Goal: Task Accomplishment & Management: Complete application form

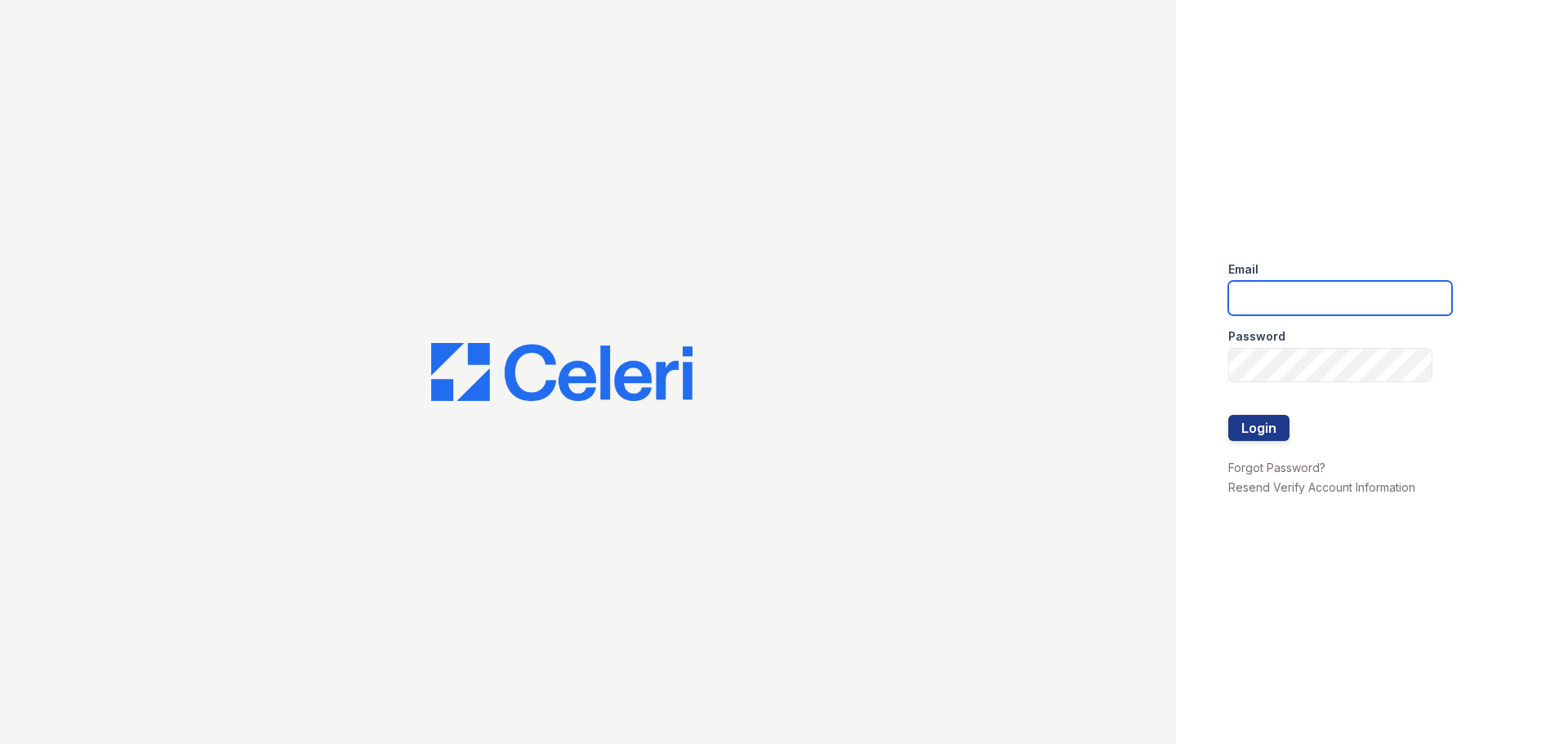
click at [1256, 282] on input "email" at bounding box center [1340, 297] width 223 height 34
click at [1304, 300] on input "email" at bounding box center [1340, 297] width 223 height 34
click at [1377, 300] on input "[PERSON_NAME][EMAIL_ADDRESS][PERSON_NAME][DOMAIN_NAME]" at bounding box center [1340, 297] width 223 height 34
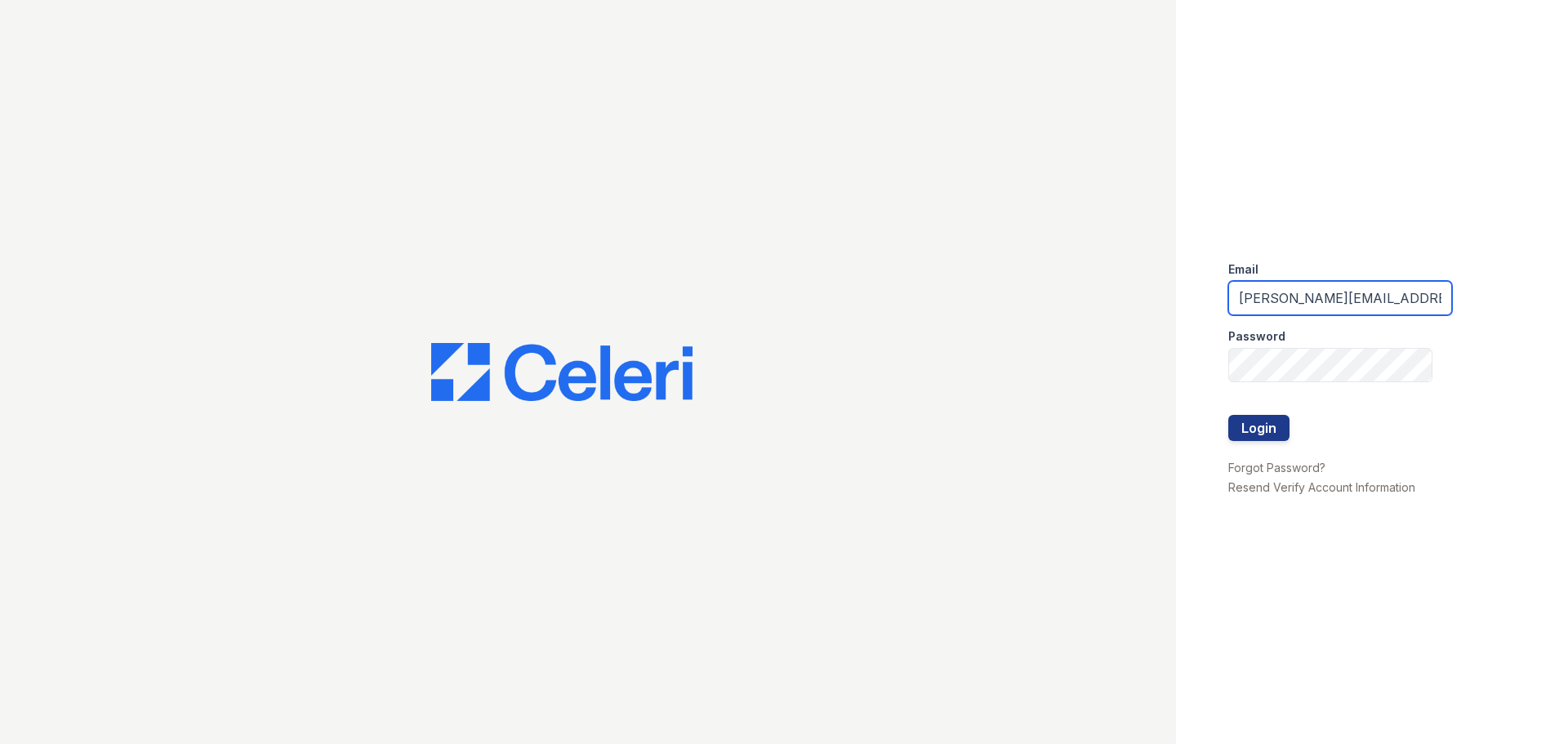
type input "[PERSON_NAME][EMAIL_ADDRESS][PERSON_NAME][DOMAIN_NAME]"
click at [1256, 424] on button "Login" at bounding box center [1259, 428] width 61 height 26
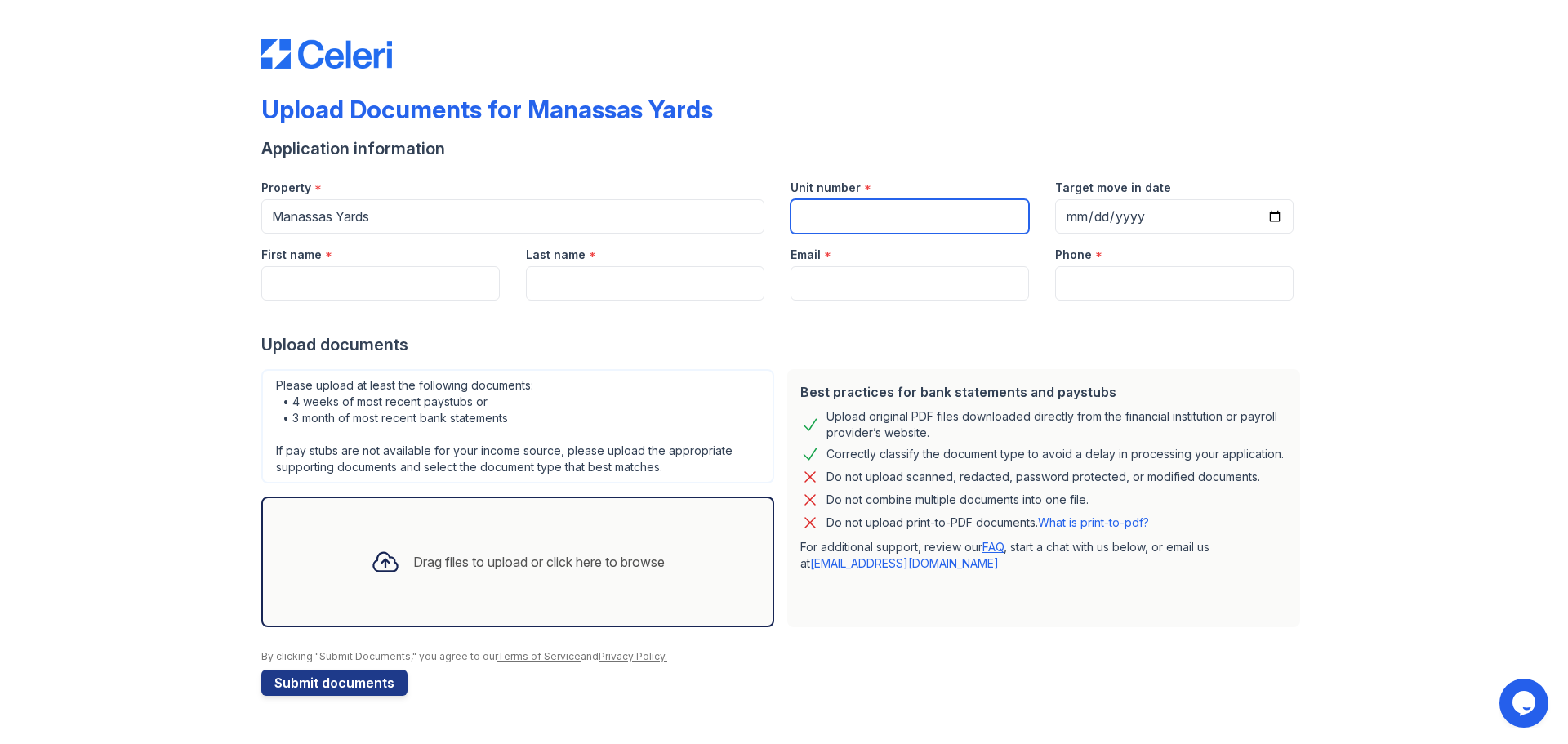
click at [855, 221] on input "Unit number" at bounding box center [909, 215] width 238 height 34
type input "738"
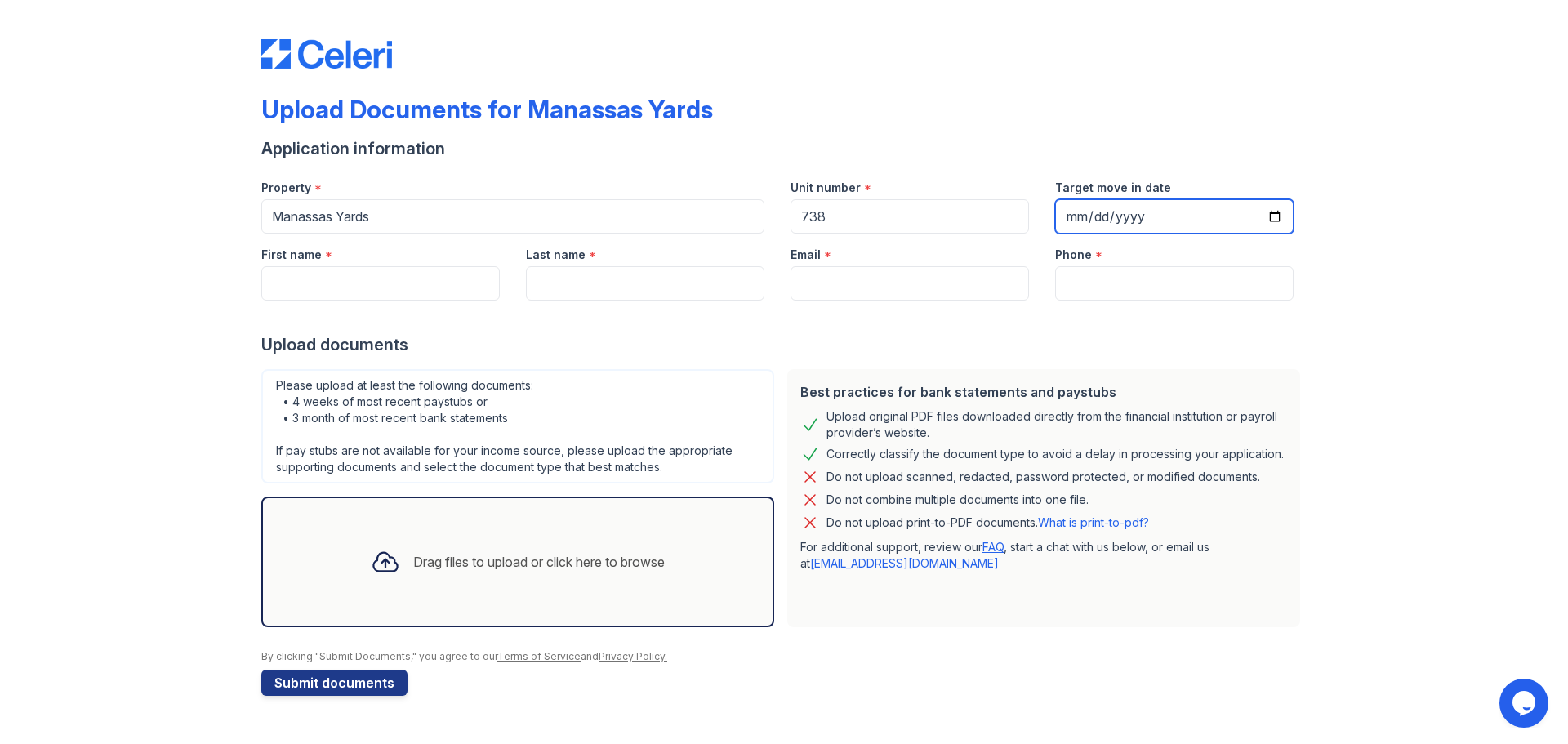
click at [1107, 211] on input "Target move in date" at bounding box center [1174, 215] width 238 height 34
click at [1274, 216] on input "Target move in date" at bounding box center [1174, 215] width 238 height 34
type input "2025-10-12"
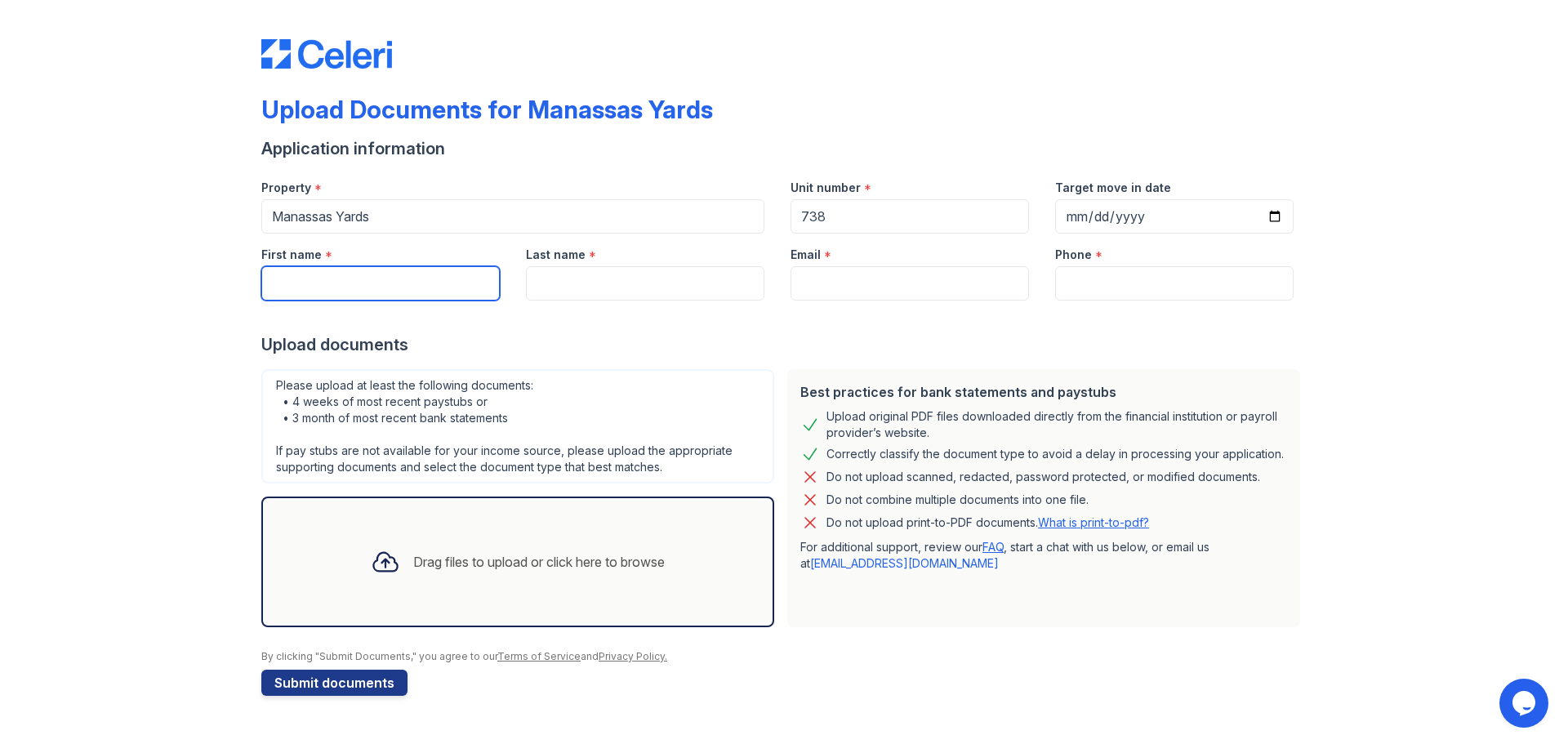
click at [328, 268] on input "First name" at bounding box center [380, 283] width 238 height 34
type input "Igor"
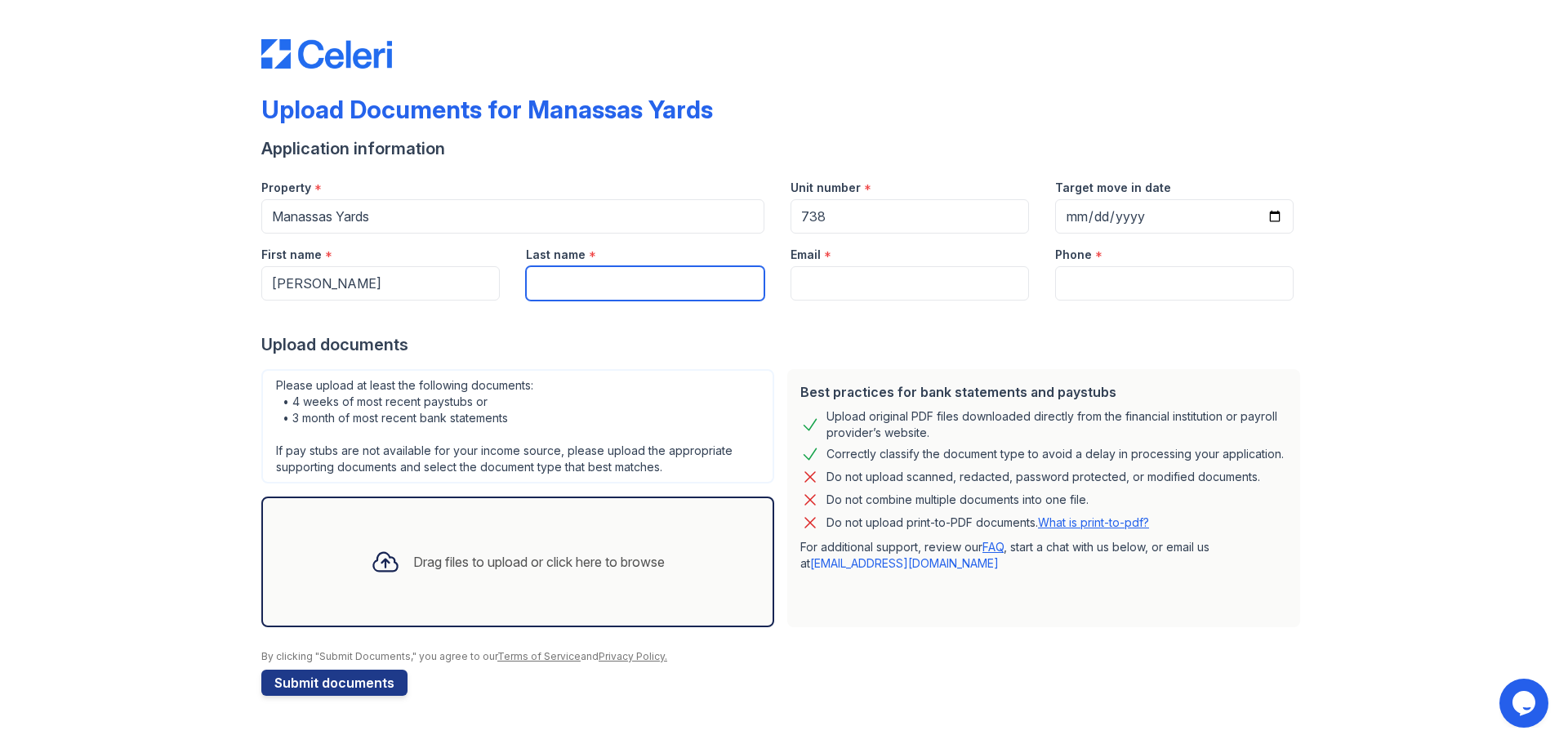
click at [594, 290] on input "Last name" at bounding box center [645, 283] width 238 height 34
paste input "Surikov"
type input "Surikov"
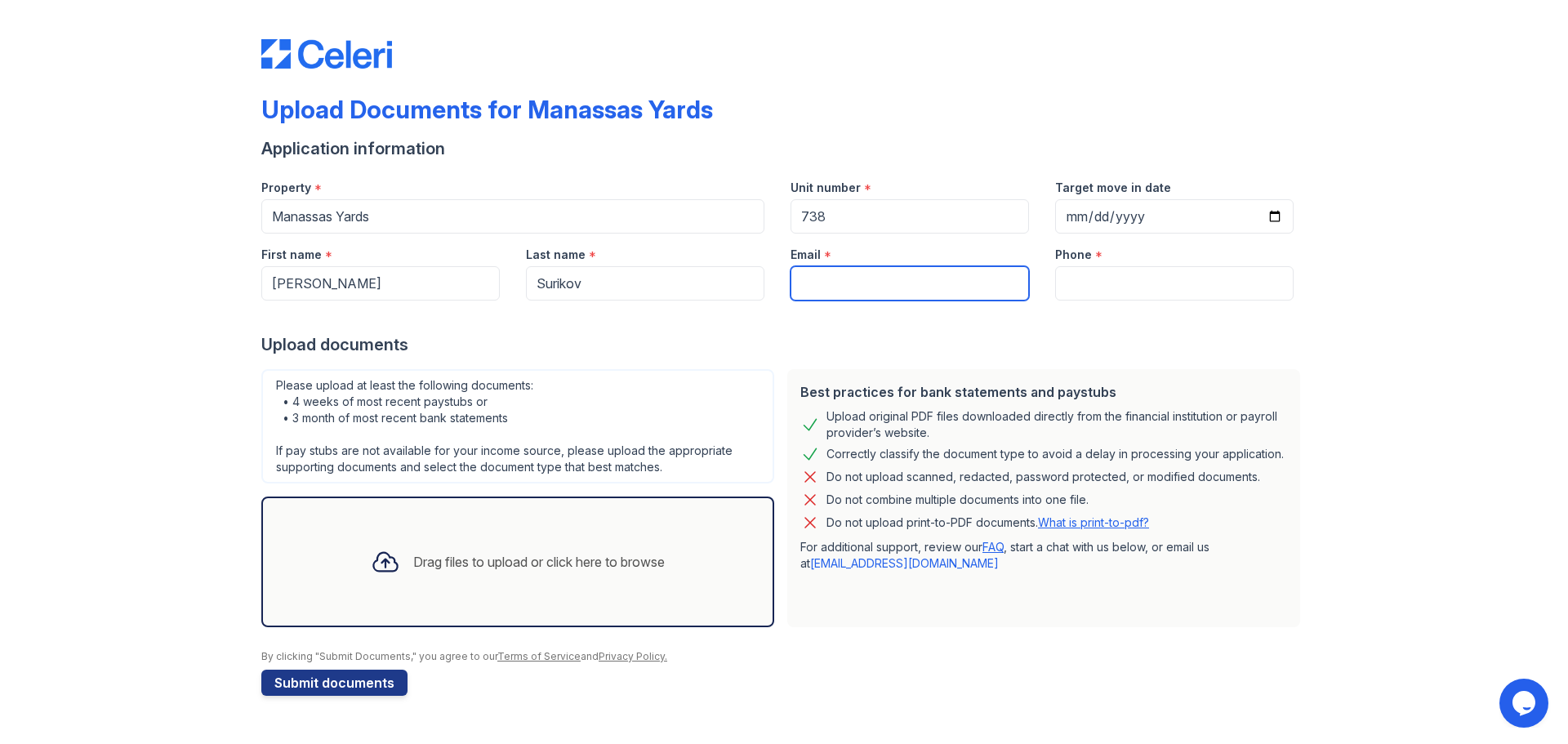
paste input "Withartin@gmail.com"
type input "Withartin@gmail.com"
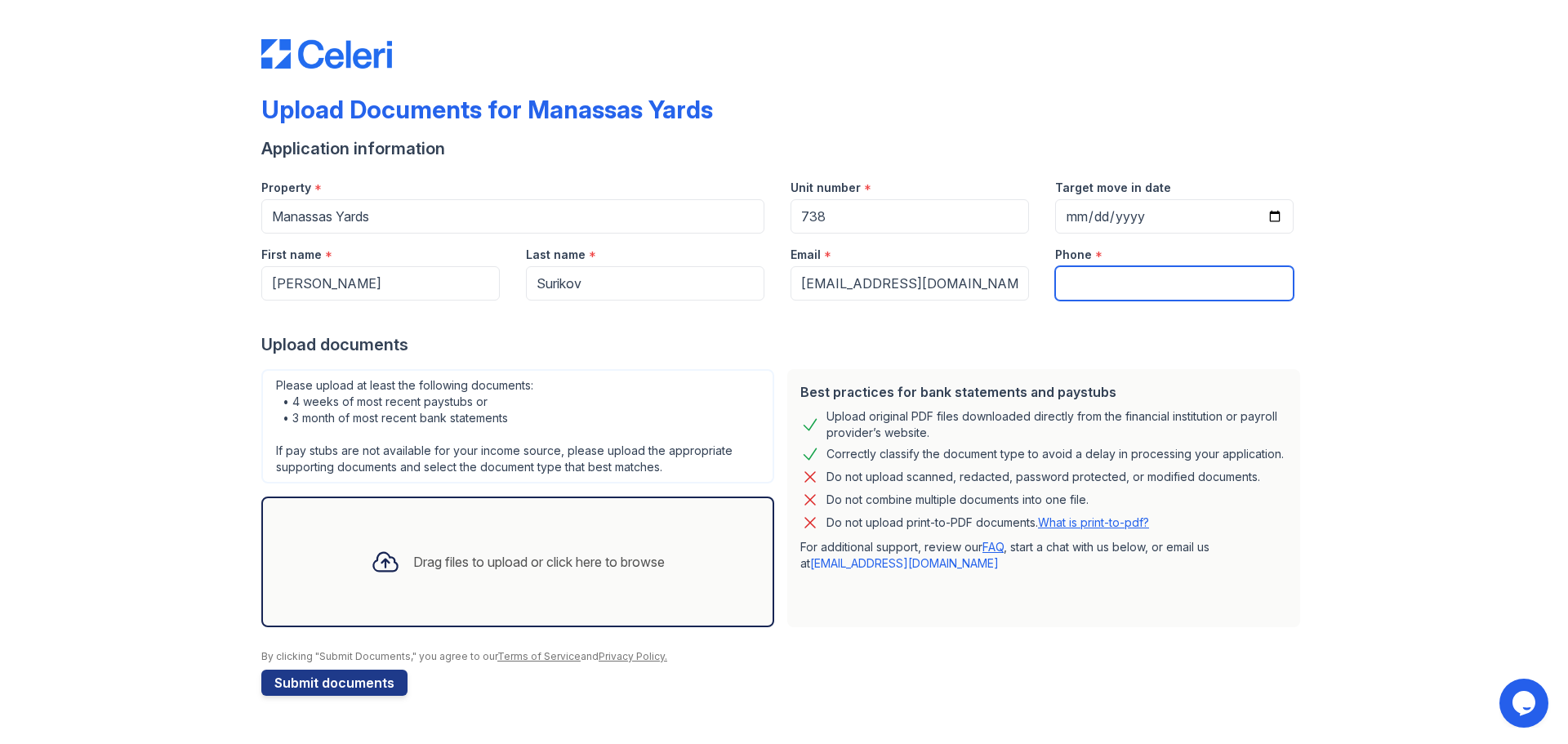
click at [1130, 276] on input "Phone" at bounding box center [1174, 283] width 238 height 34
paste input "(916) 664-4194"
type input "(916) 664-4194"
click at [425, 552] on div "Drag files to upload or click here to browse" at bounding box center [539, 562] width 251 height 19
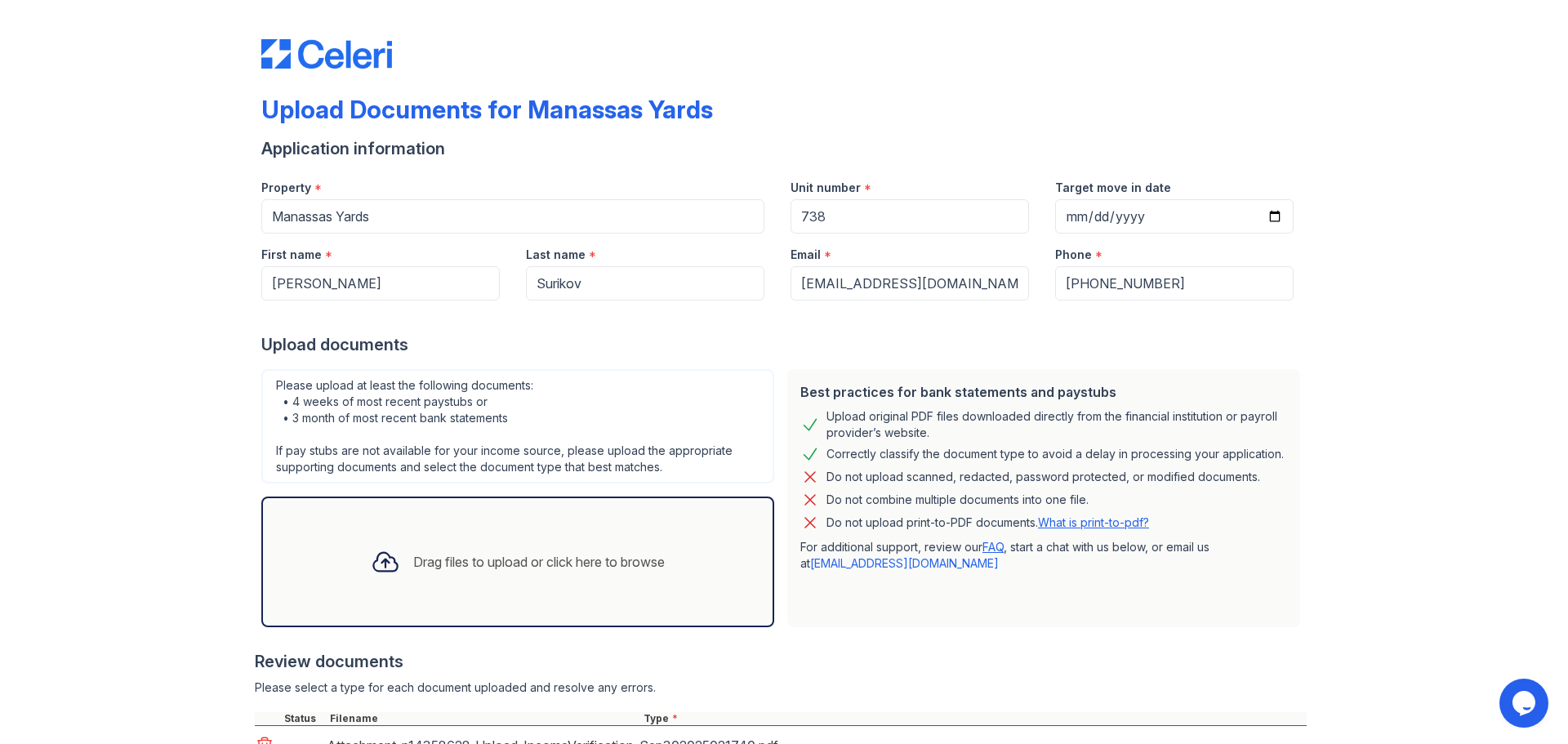
click at [374, 556] on icon at bounding box center [386, 562] width 30 height 30
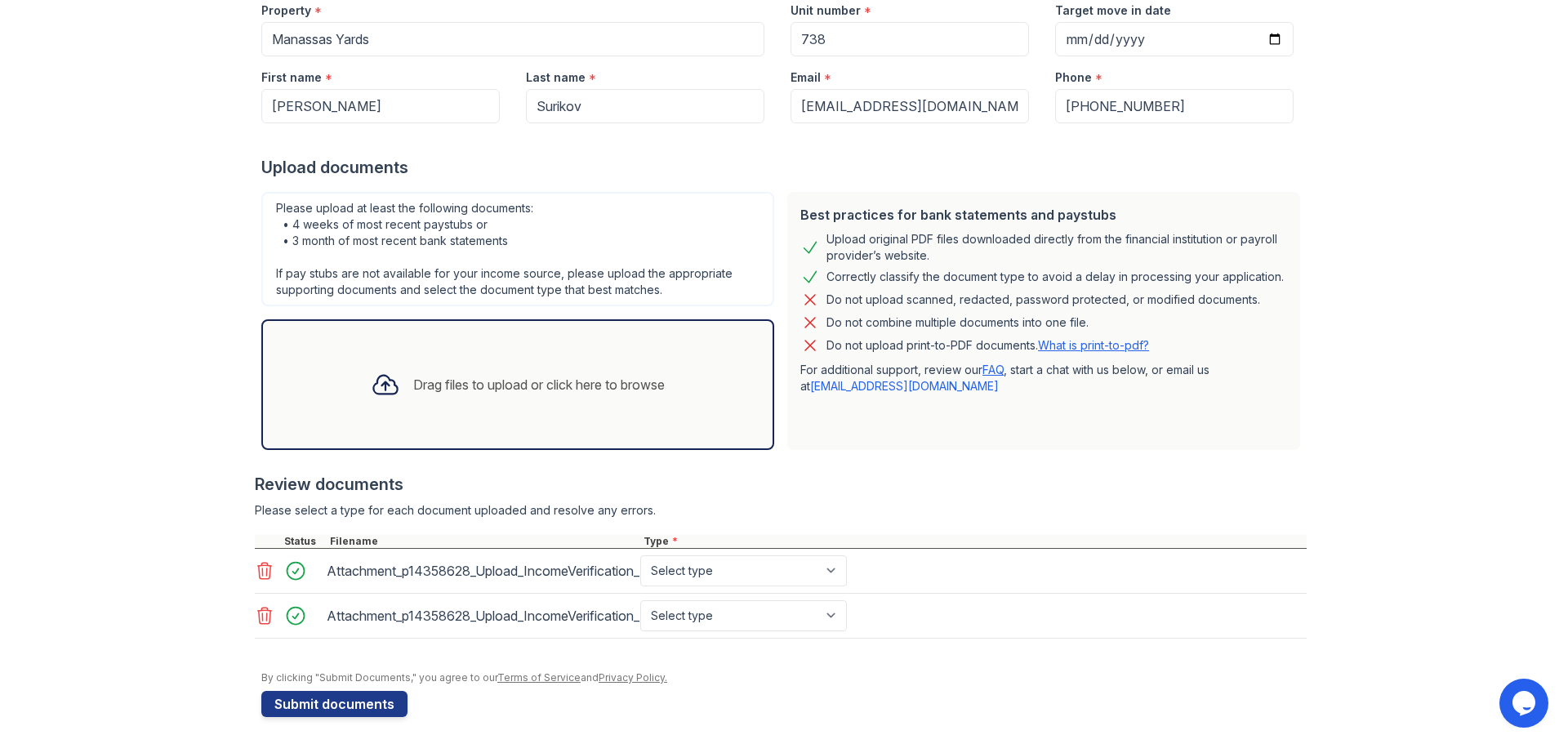
scroll to position [178, 0]
click at [428, 379] on div "Drag files to upload or click here to browse" at bounding box center [539, 384] width 251 height 19
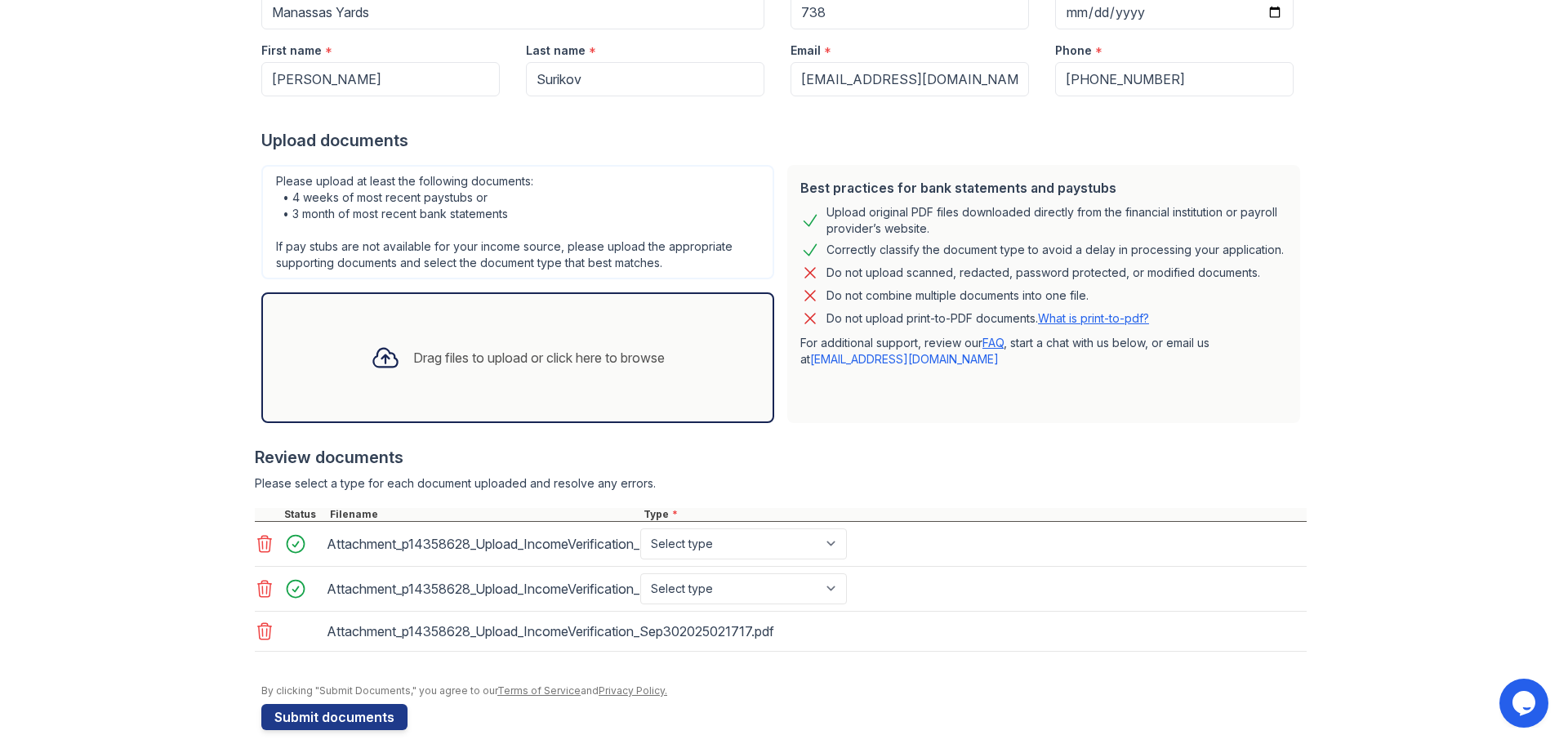
scroll to position [223, 0]
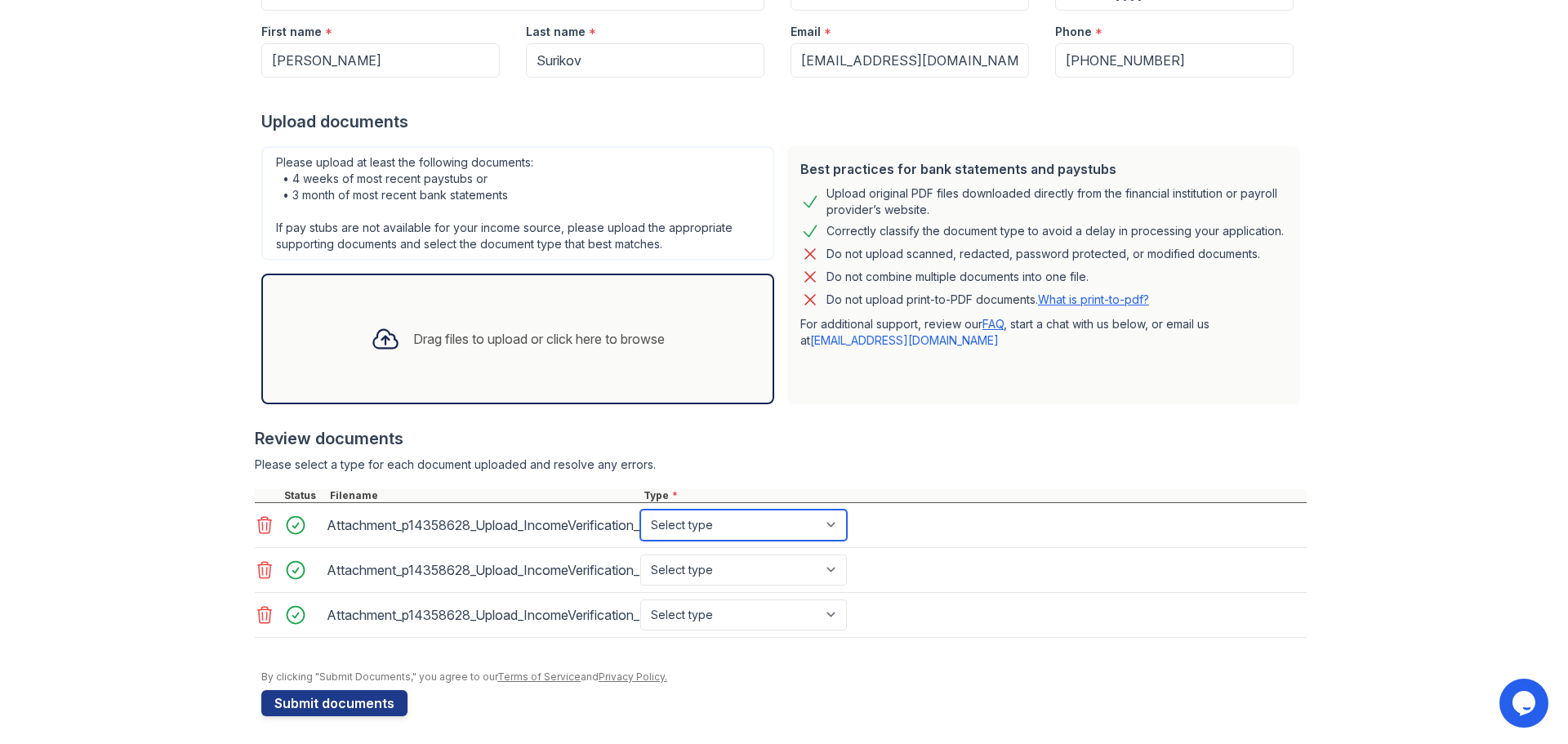
click at [825, 522] on select "Select type Paystub Bank Statement Offer Letter Tax Documents Benefit Award Let…" at bounding box center [743, 525] width 207 height 31
select select "paystub"
click at [640, 509] on select "Select type Paystub Bank Statement Offer Letter Tax Documents Benefit Award Let…" at bounding box center [743, 525] width 207 height 31
click at [736, 574] on select "Select type Paystub Bank Statement Offer Letter Tax Documents Benefit Award Let…" at bounding box center [743, 570] width 207 height 31
select select "paystub"
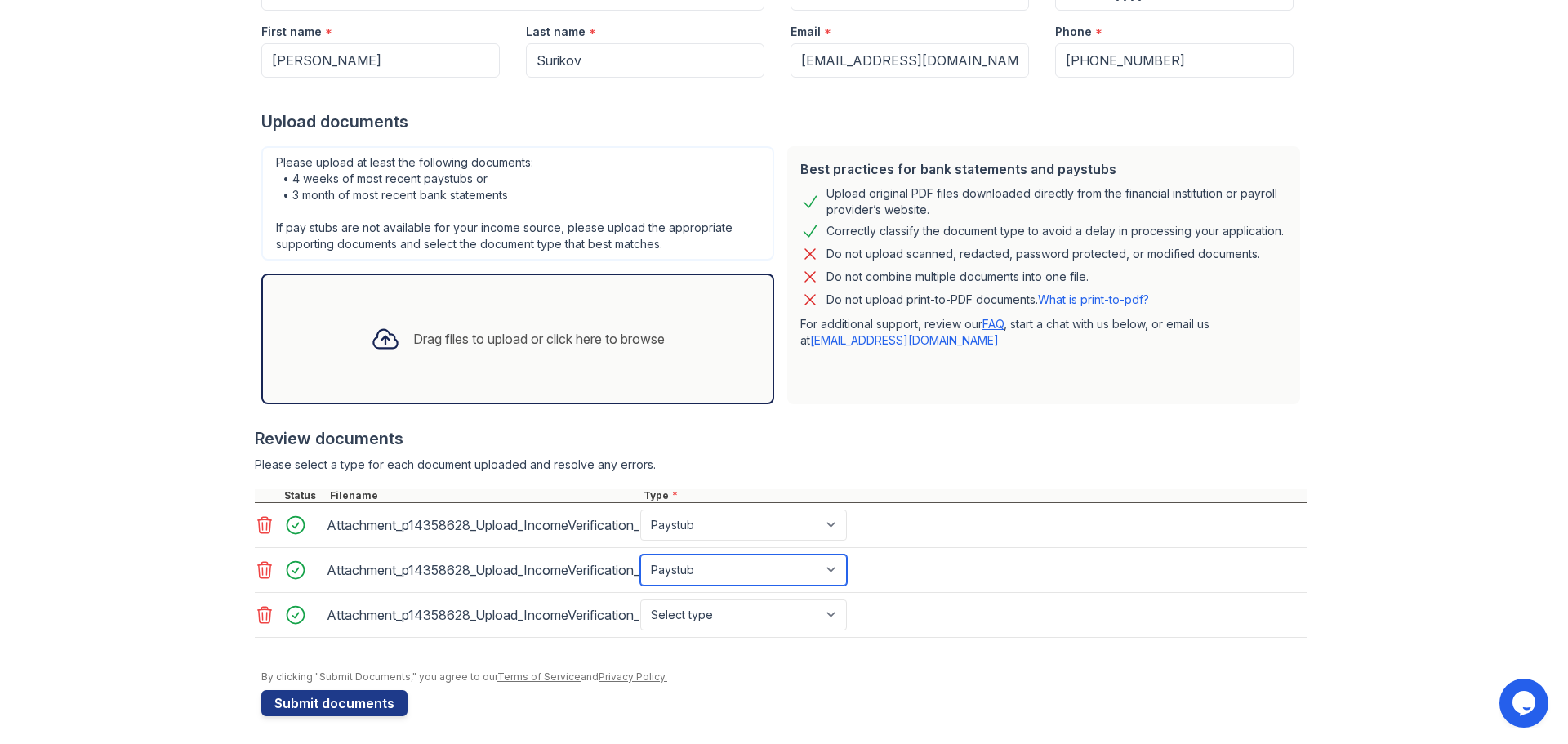
click at [640, 555] on select "Select type Paystub Bank Statement Offer Letter Tax Documents Benefit Award Let…" at bounding box center [743, 570] width 207 height 31
click at [683, 616] on select "Select type Paystub Bank Statement Offer Letter Tax Documents Benefit Award Let…" at bounding box center [743, 615] width 207 height 31
select select "paystub"
click at [640, 599] on select "Select type Paystub Bank Statement Offer Letter Tax Documents Benefit Award Let…" at bounding box center [743, 615] width 207 height 31
click at [337, 707] on button "Submit documents" at bounding box center [335, 703] width 147 height 26
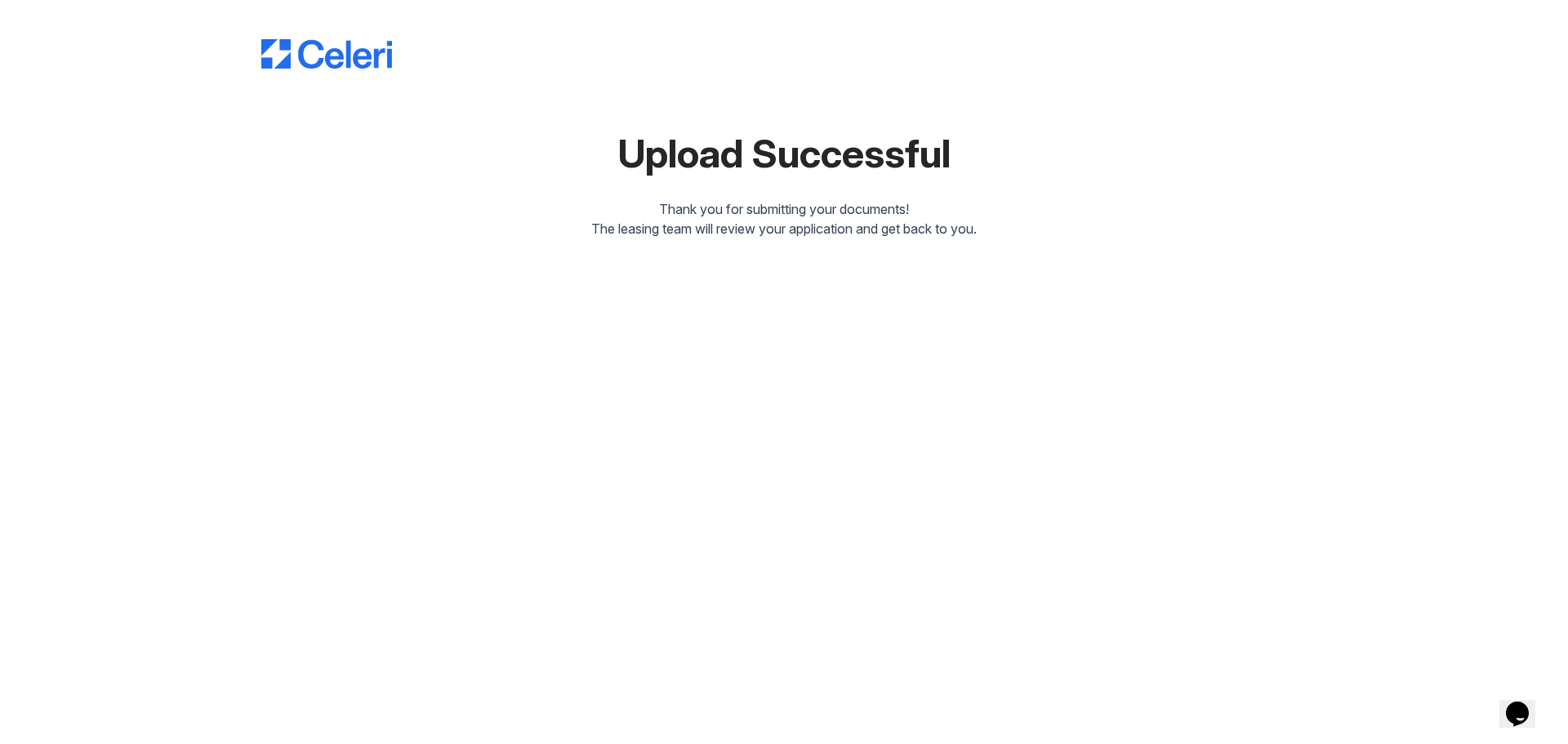
click at [1222, 220] on div "The leasing team will review your application and get back to you." at bounding box center [784, 229] width 1045 height 19
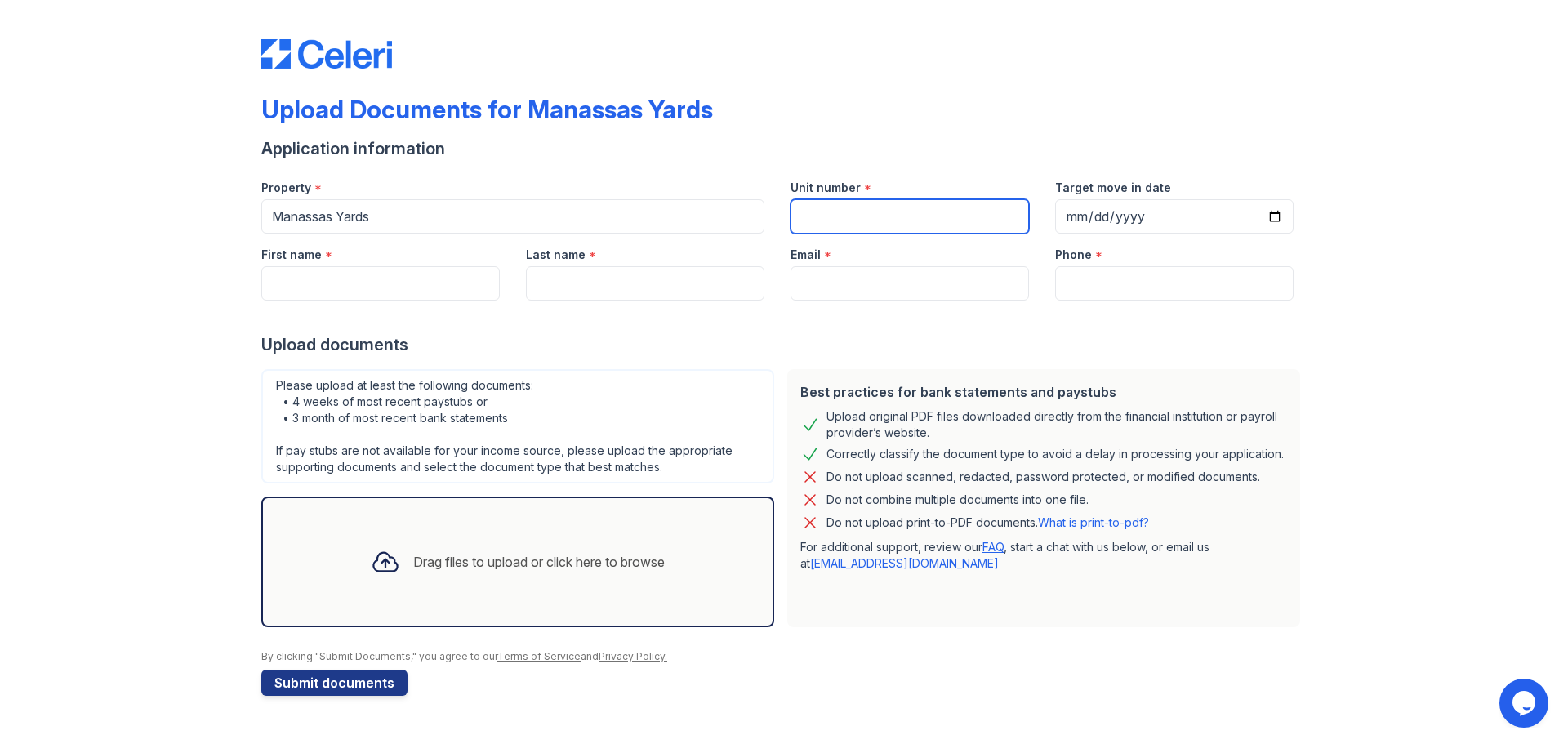
click at [863, 217] on input "Unit number" at bounding box center [909, 215] width 238 height 34
type input "738"
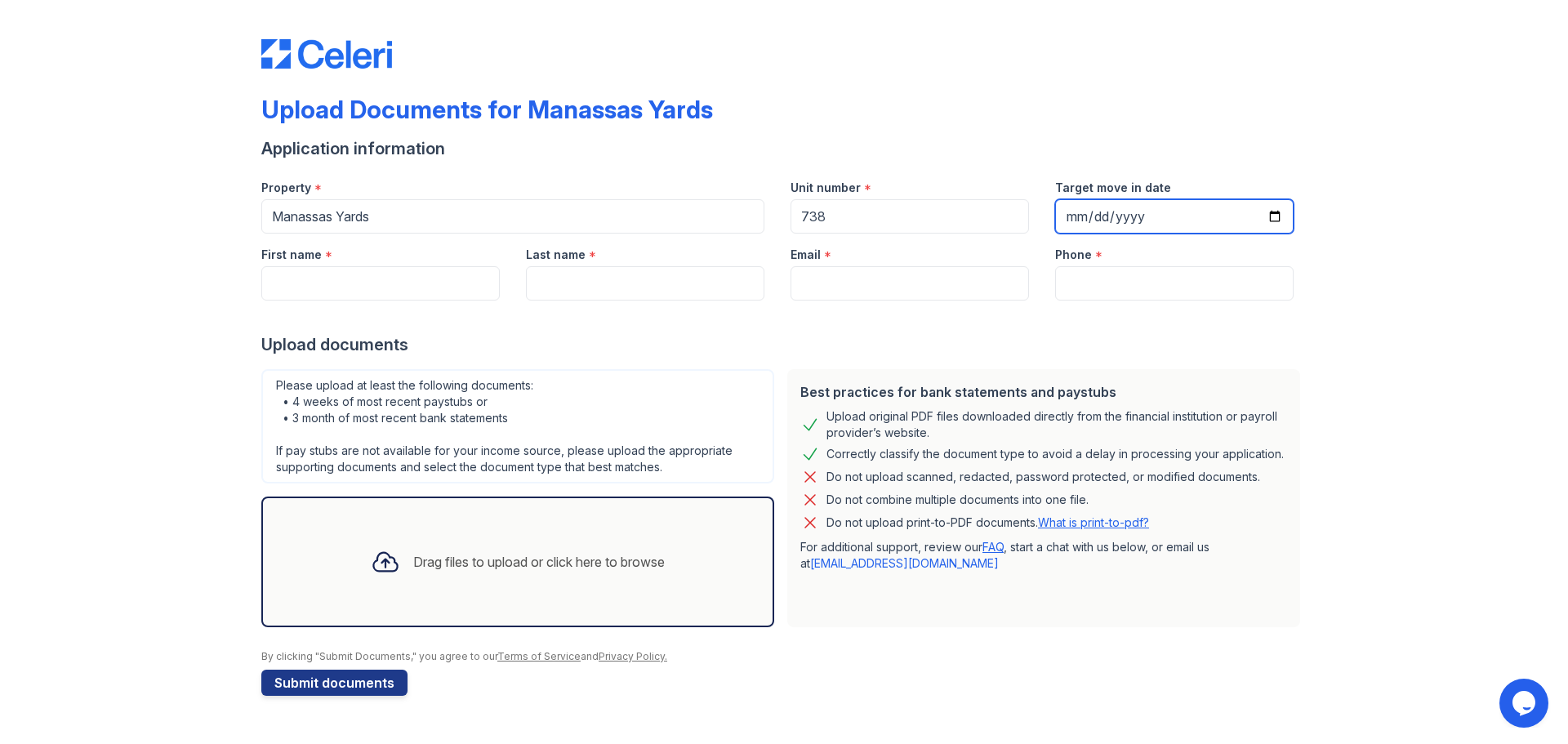
click at [1261, 223] on input "Target move in date" at bounding box center [1174, 215] width 238 height 34
click at [1271, 216] on input "Target move in date" at bounding box center [1174, 215] width 238 height 34
type input "2025-10-12"
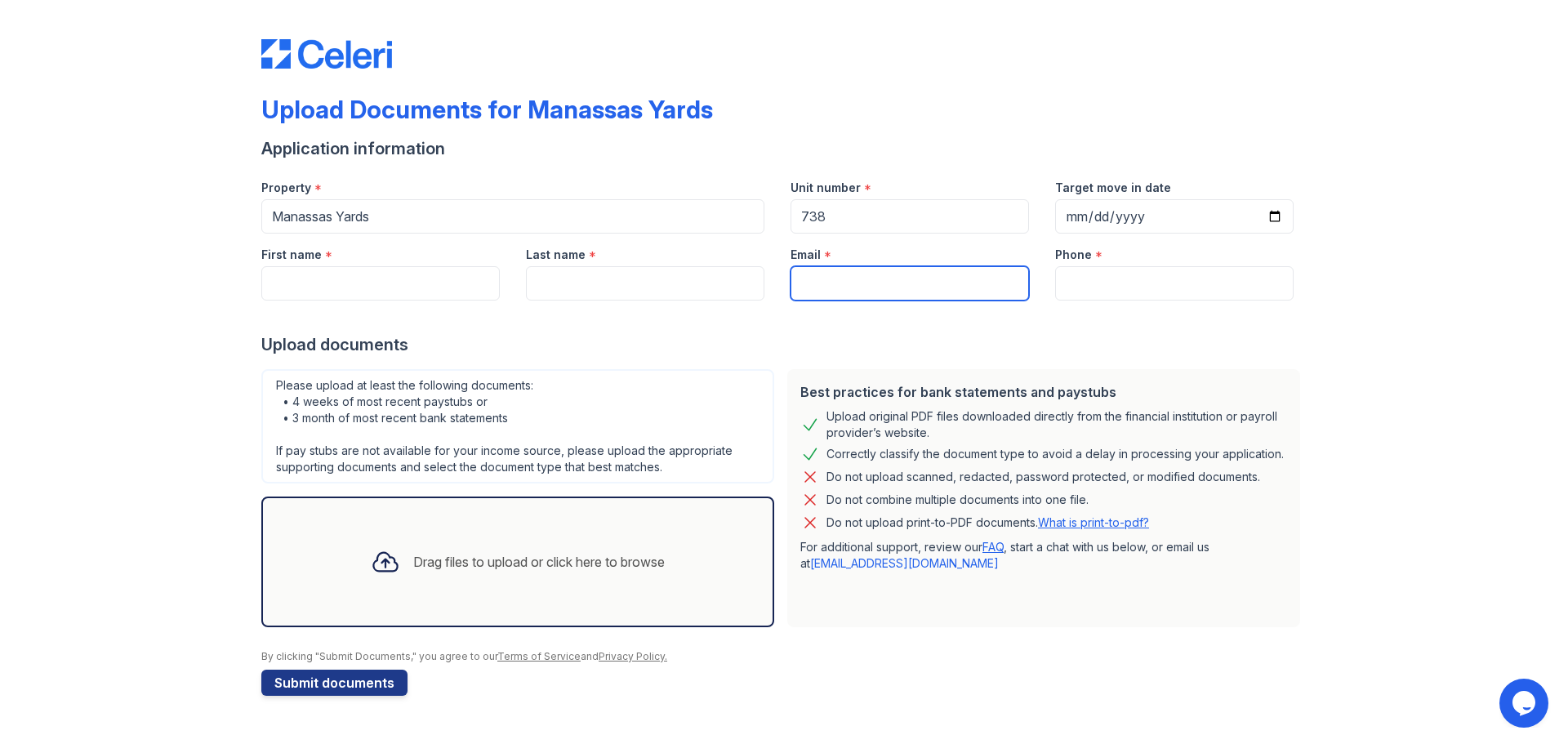
paste input "baldykova.helen@gmail.com"
type input "baldykova.helen@gmail.com"
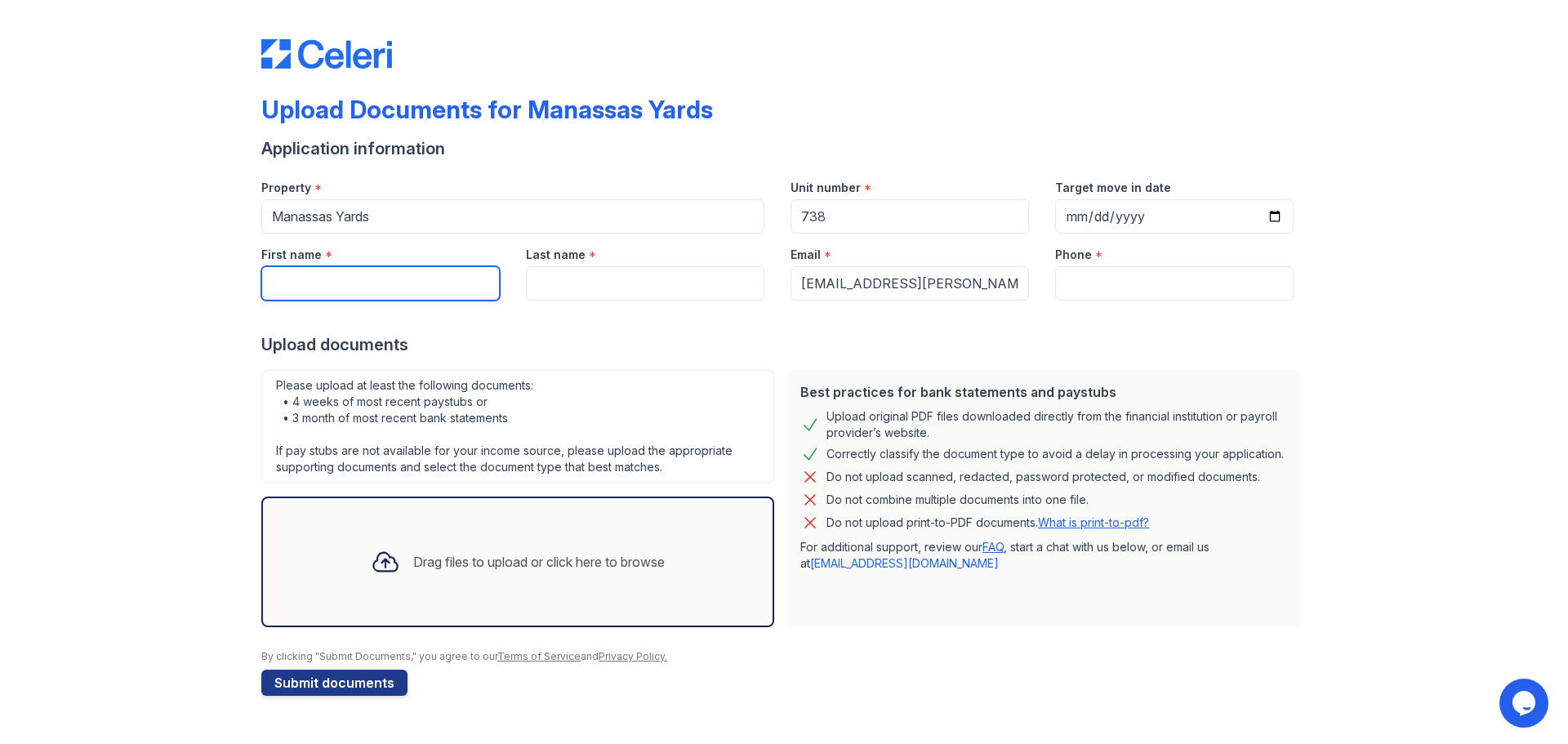
click at [380, 272] on input "First name" at bounding box center [380, 283] width 238 height 34
type input "Elena"
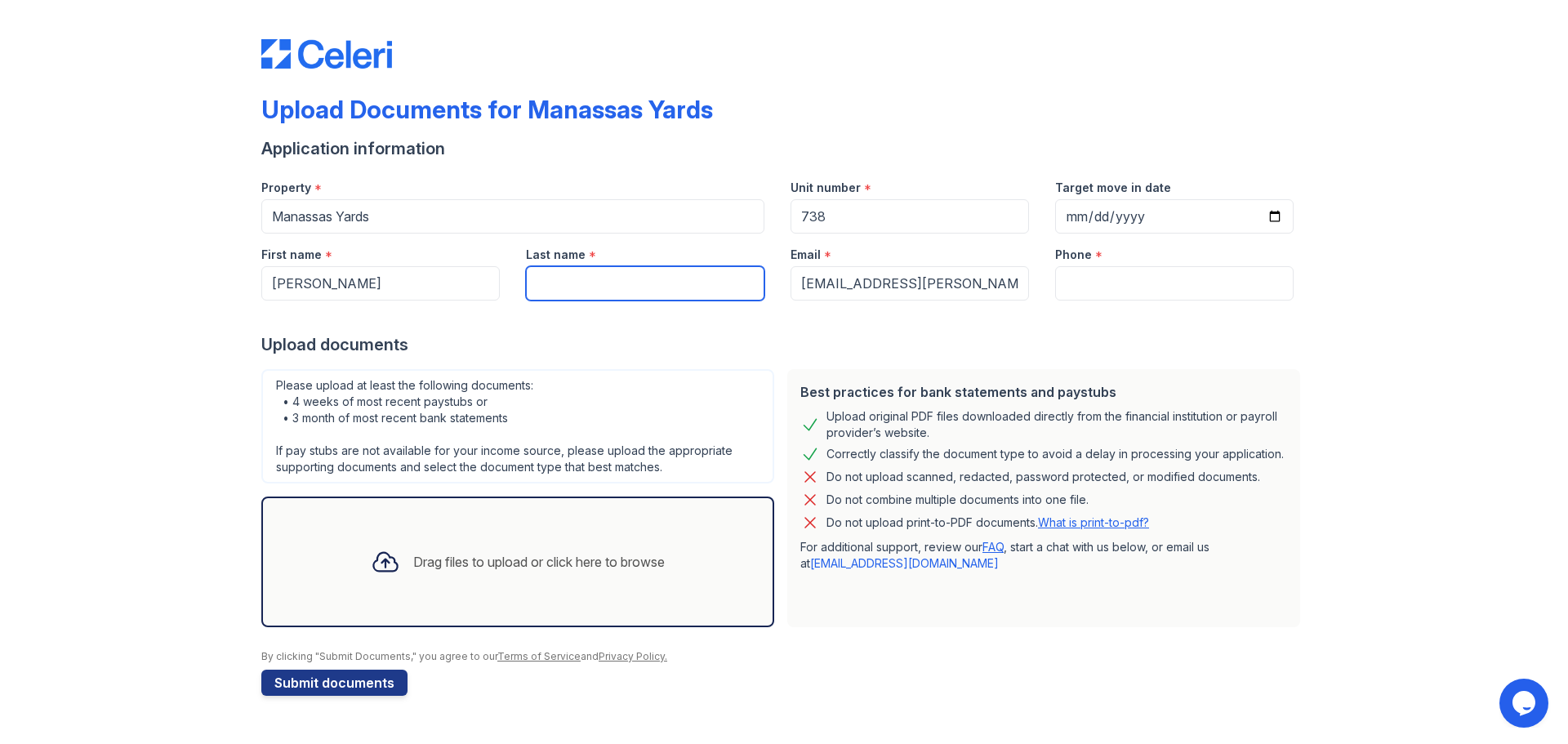
paste input "baldykova"
type input "baldykova"
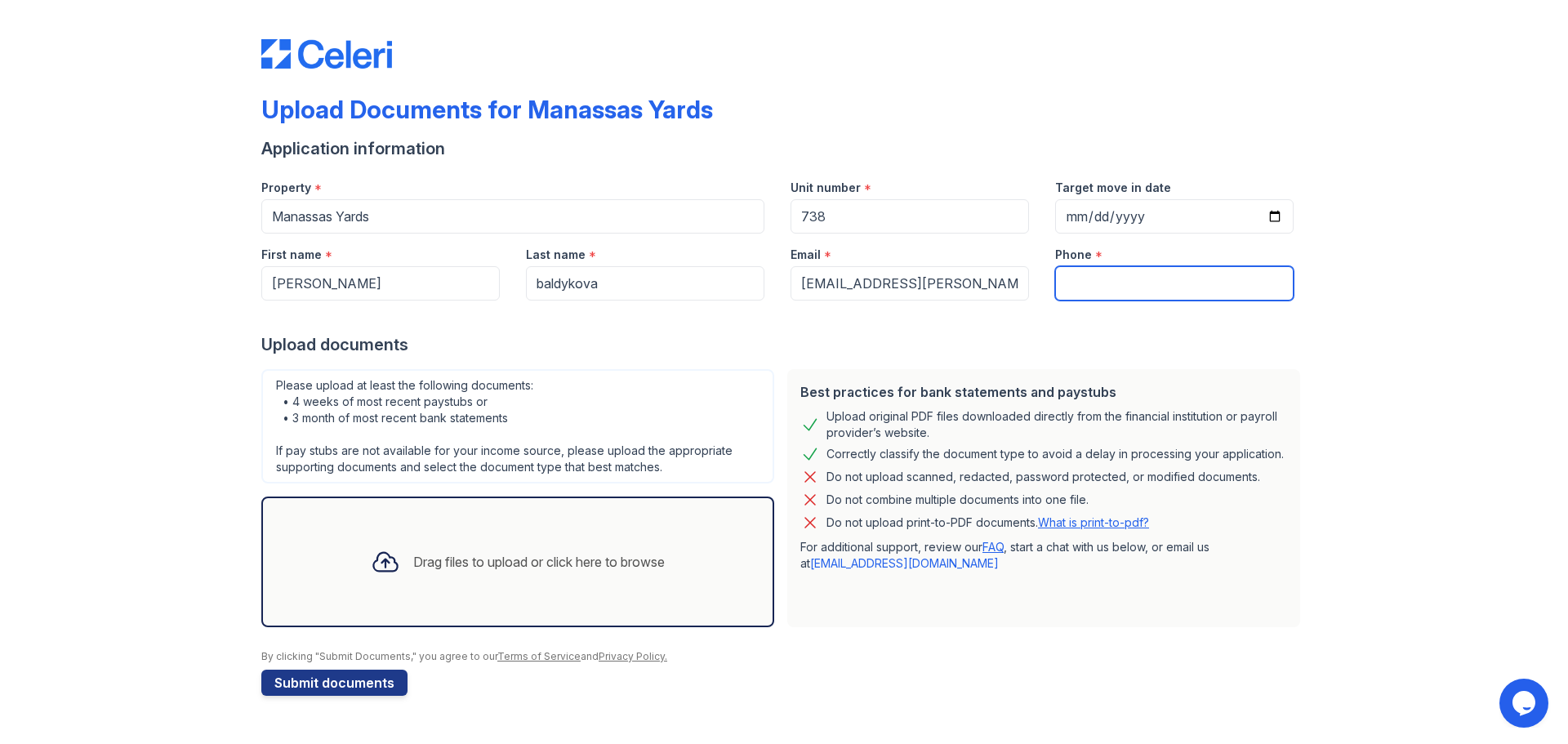
paste input "(602) 877-2511"
type input "(602) 877-2511"
click at [436, 561] on div "Drag files to upload or click here to browse" at bounding box center [539, 562] width 251 height 19
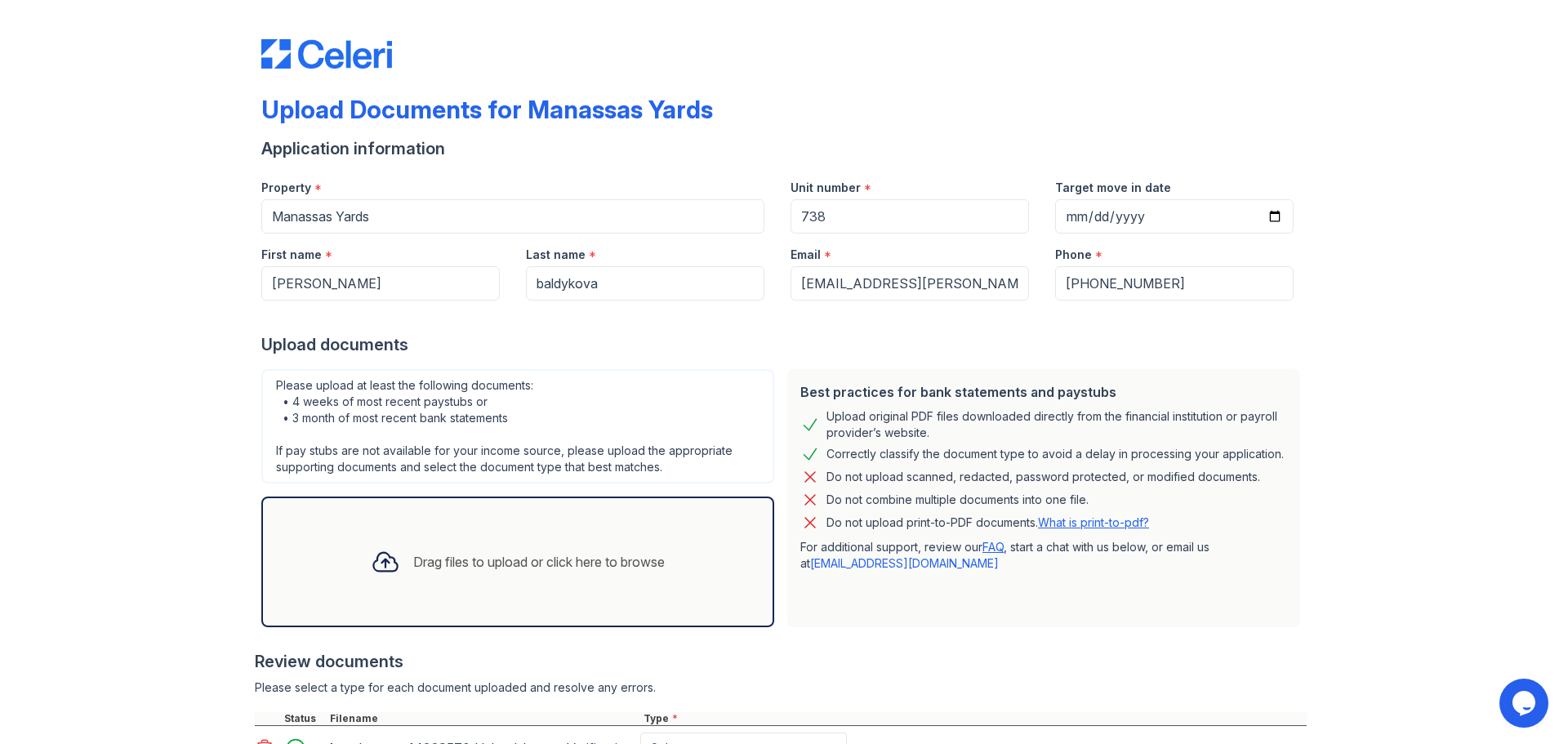
click at [401, 564] on div "Drag files to upload or click here to browse" at bounding box center [517, 562] width 320 height 56
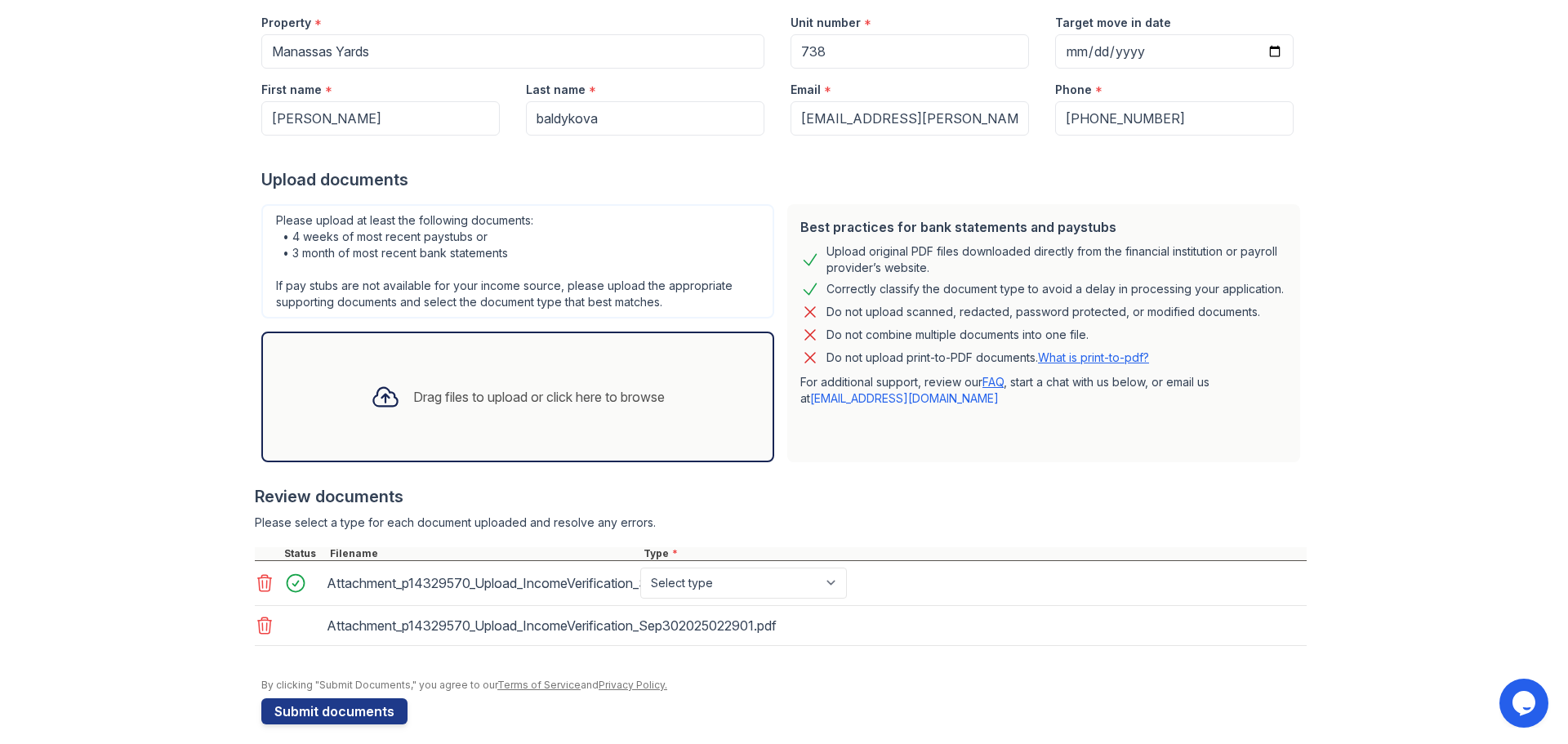
scroll to position [178, 0]
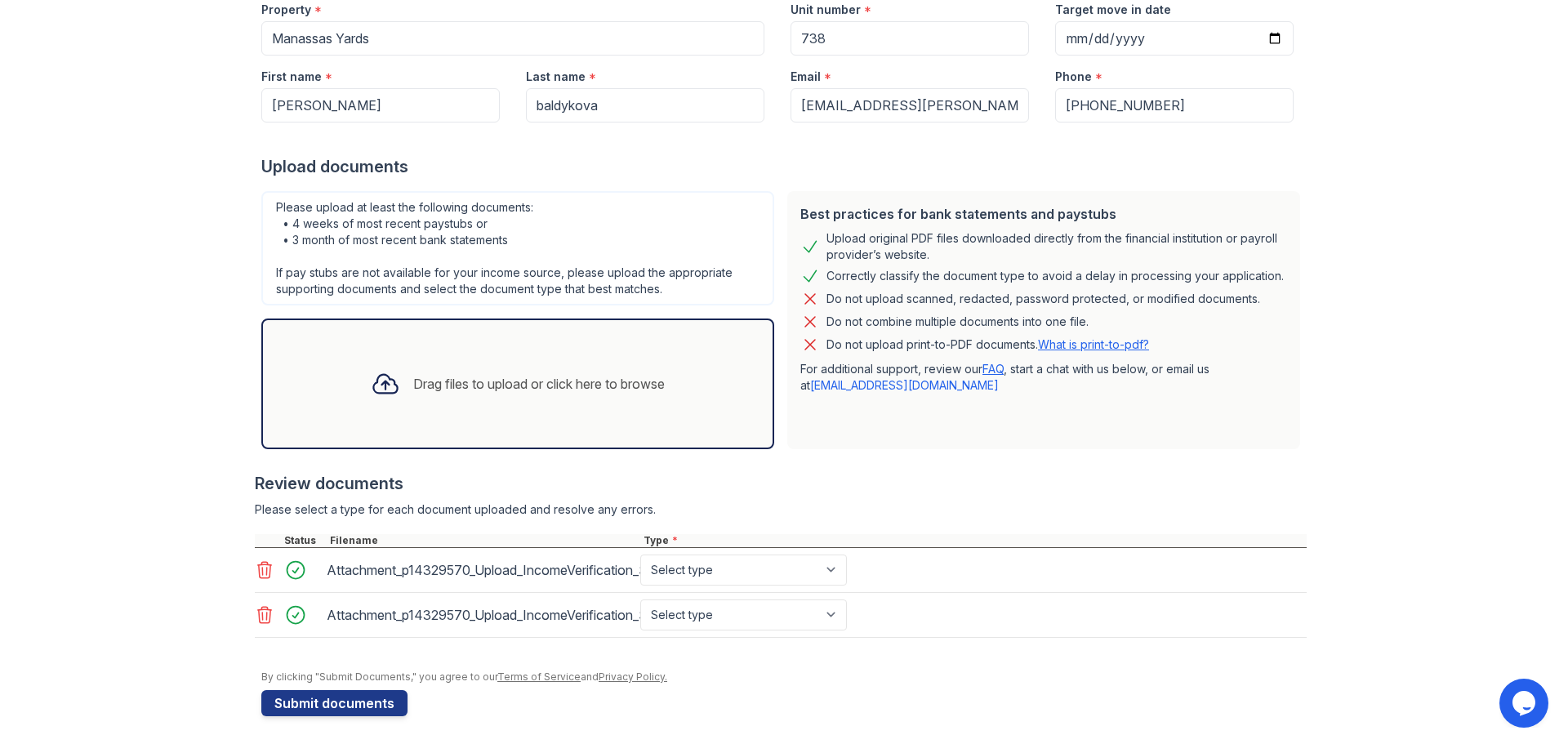
click at [414, 392] on div "Drag files to upload or click here to browse" at bounding box center [539, 384] width 251 height 19
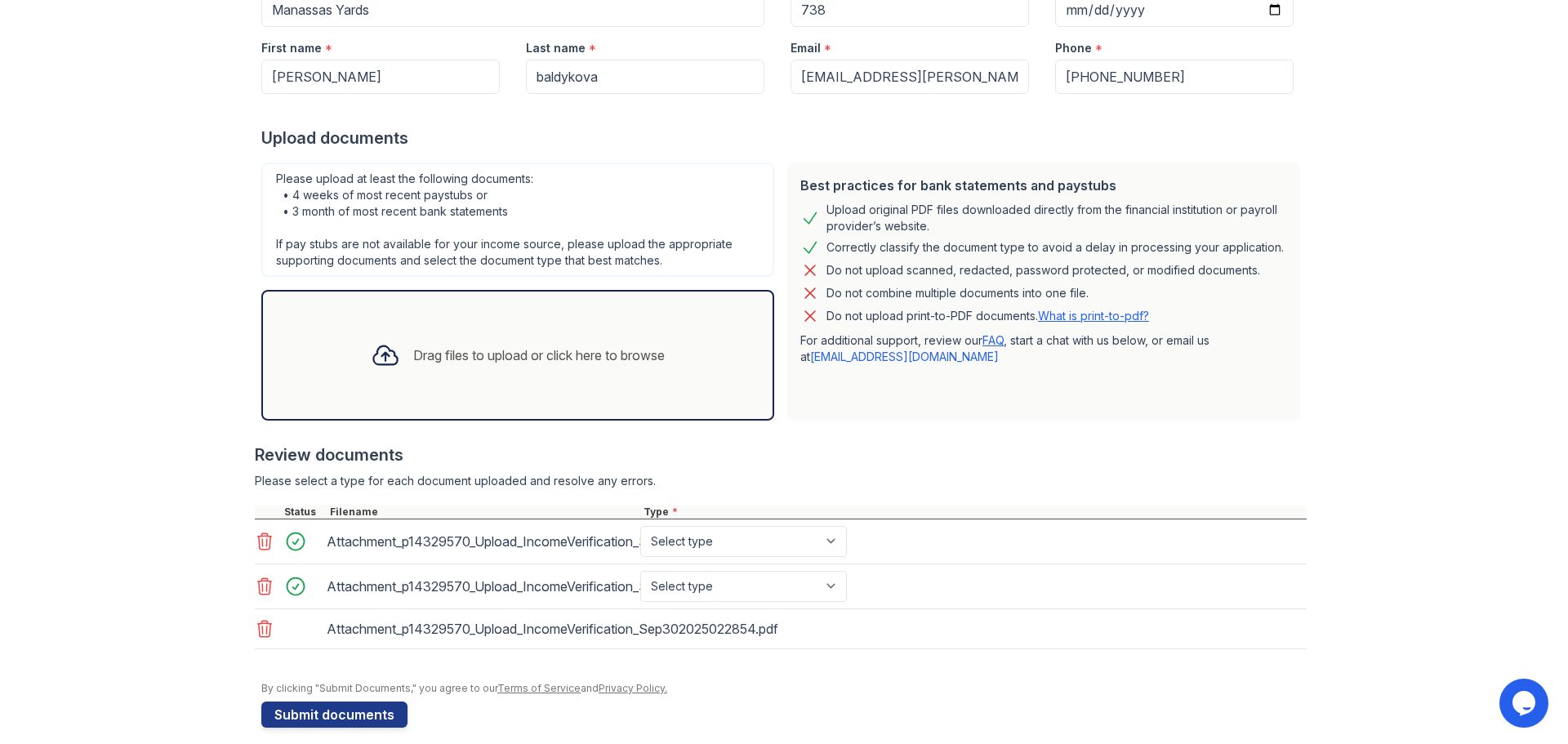
scroll to position [223, 0]
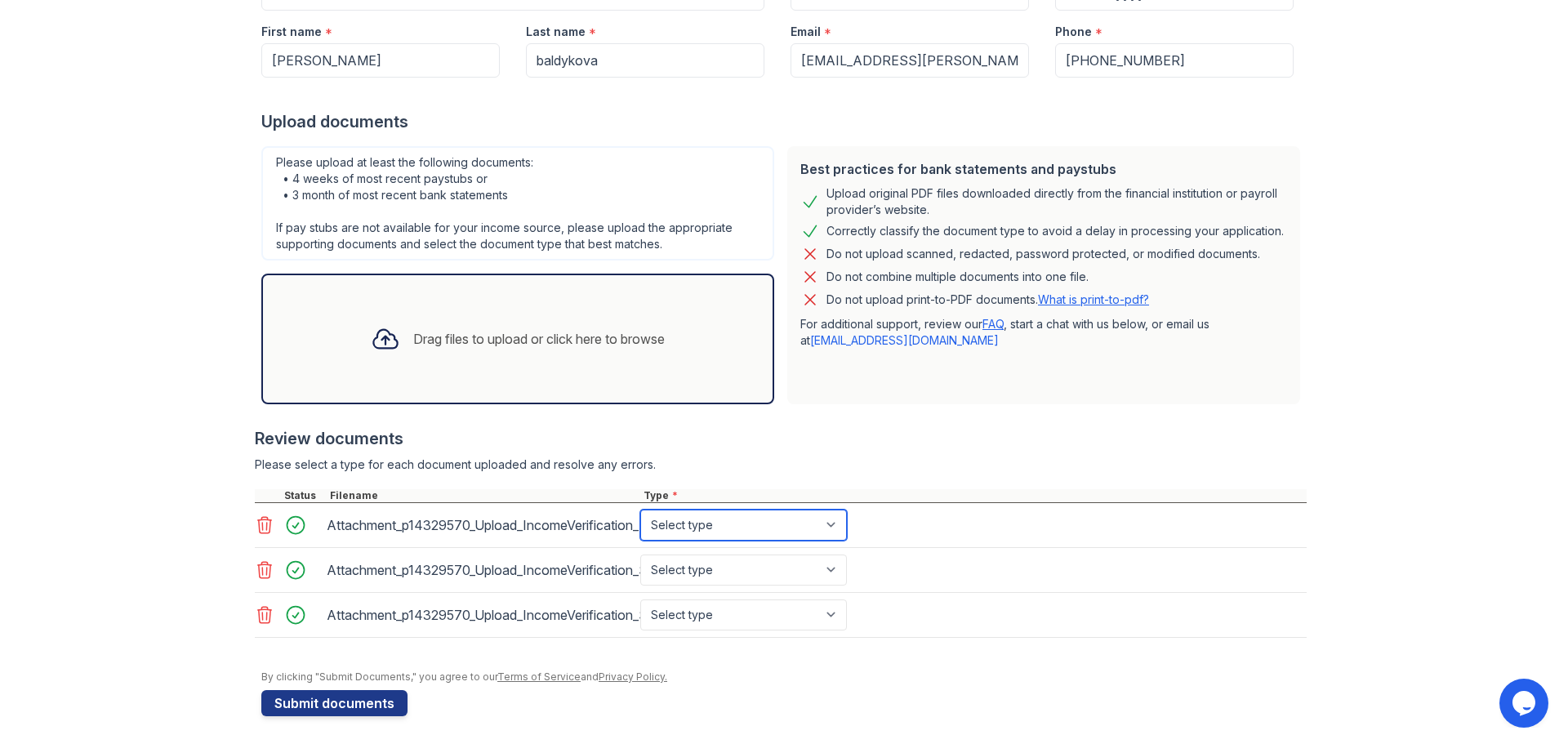
click at [741, 528] on select "Select type Paystub Bank Statement Offer Letter Tax Documents Benefit Award Let…" at bounding box center [743, 525] width 207 height 31
select select "paystub"
click at [640, 509] on select "Select type Paystub Bank Statement Offer Letter Tax Documents Benefit Award Let…" at bounding box center [743, 525] width 207 height 31
click at [693, 574] on select "Select type Paystub Bank Statement Offer Letter Tax Documents Benefit Award Let…" at bounding box center [743, 570] width 207 height 31
select select "paystub"
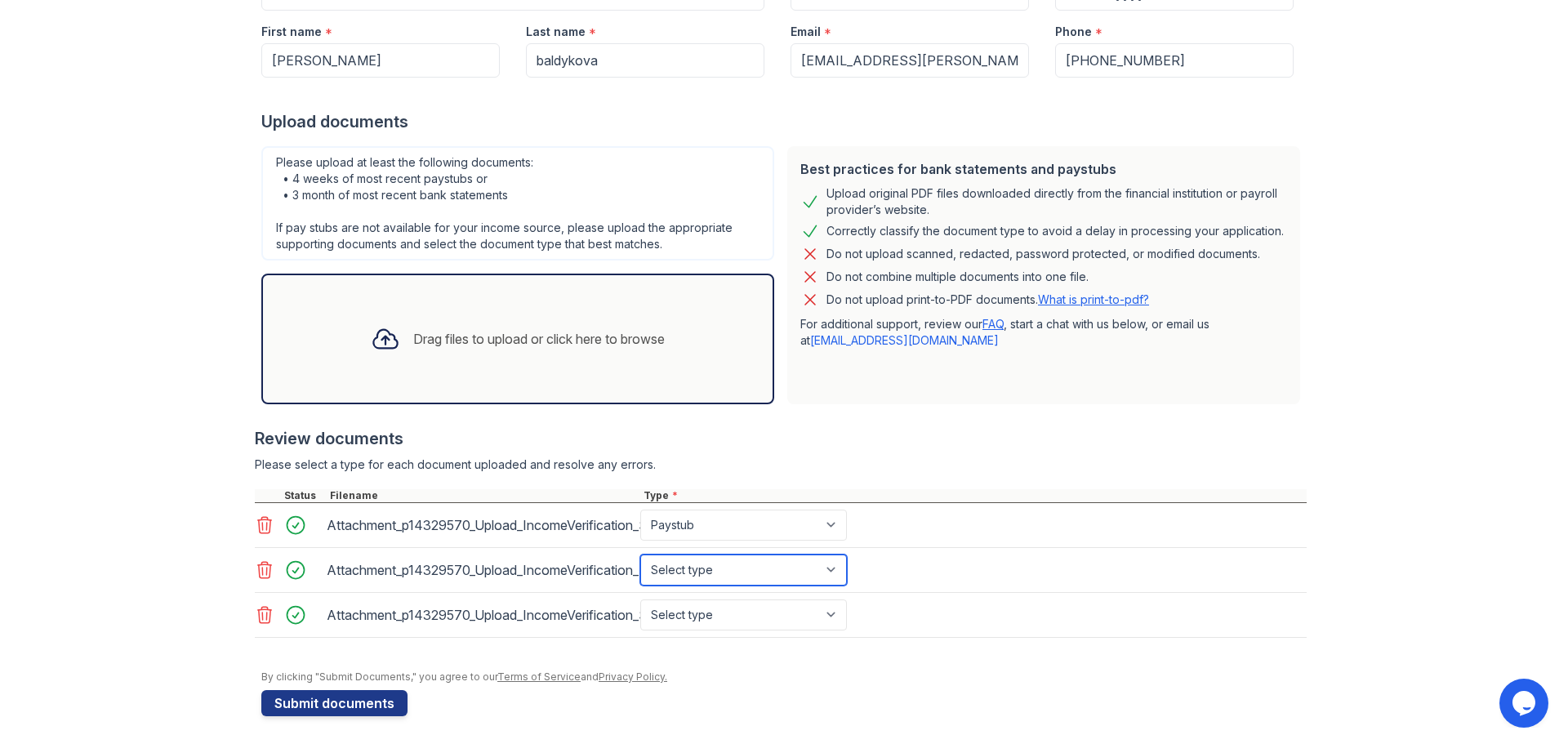
click at [640, 555] on select "Select type Paystub Bank Statement Offer Letter Tax Documents Benefit Award Let…" at bounding box center [743, 570] width 207 height 31
click at [693, 618] on select "Select type Paystub Bank Statement Offer Letter Tax Documents Benefit Award Let…" at bounding box center [743, 615] width 207 height 31
select select "paystub"
click at [640, 599] on select "Select type Paystub Bank Statement Offer Letter Tax Documents Benefit Award Let…" at bounding box center [743, 615] width 207 height 31
click at [322, 701] on button "Submit documents" at bounding box center [335, 703] width 147 height 26
